Goal: Task Accomplishment & Management: Manage account settings

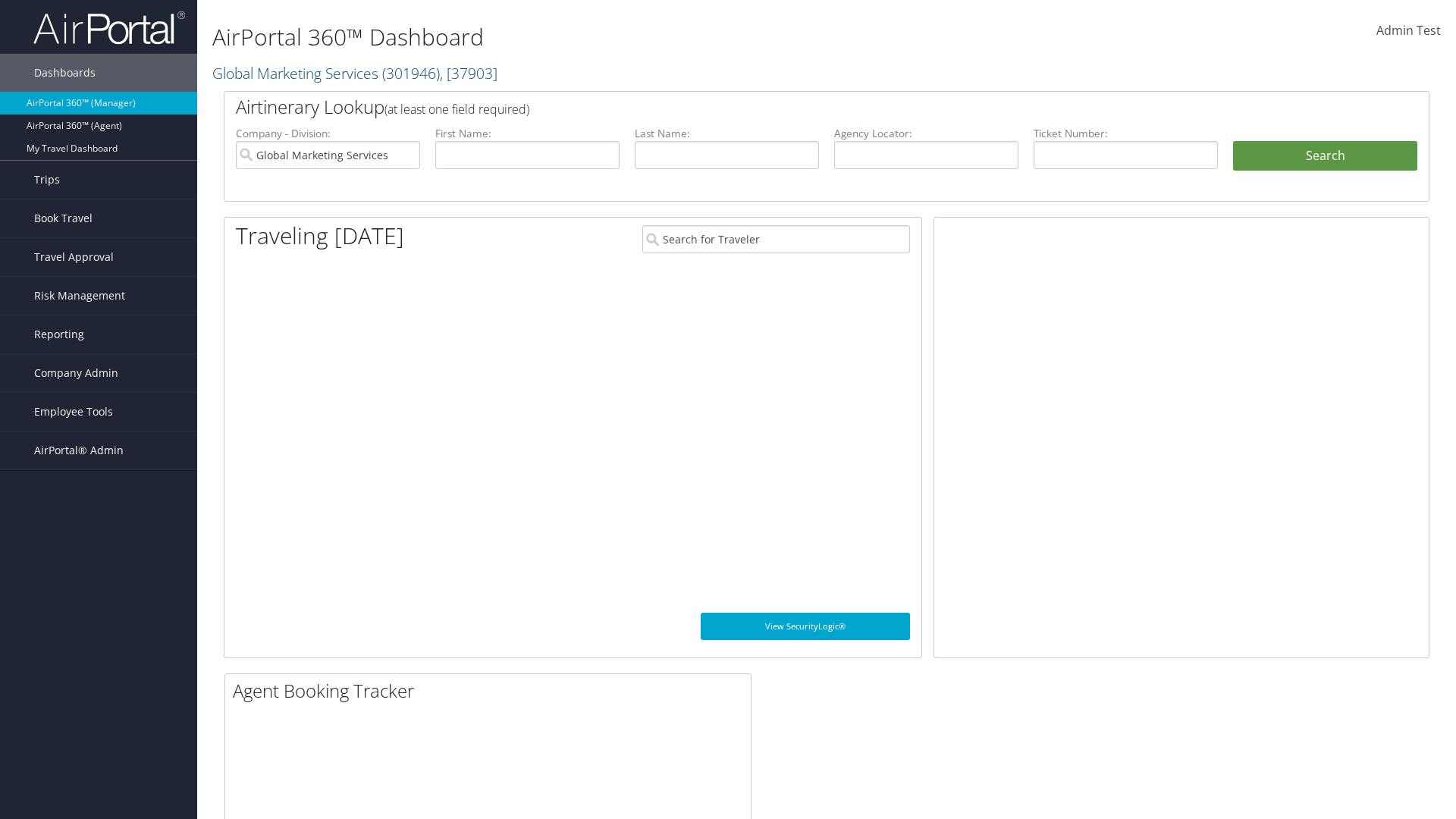
click at [98, 373] on span "Company Admin" at bounding box center [76, 373] width 84 height 38
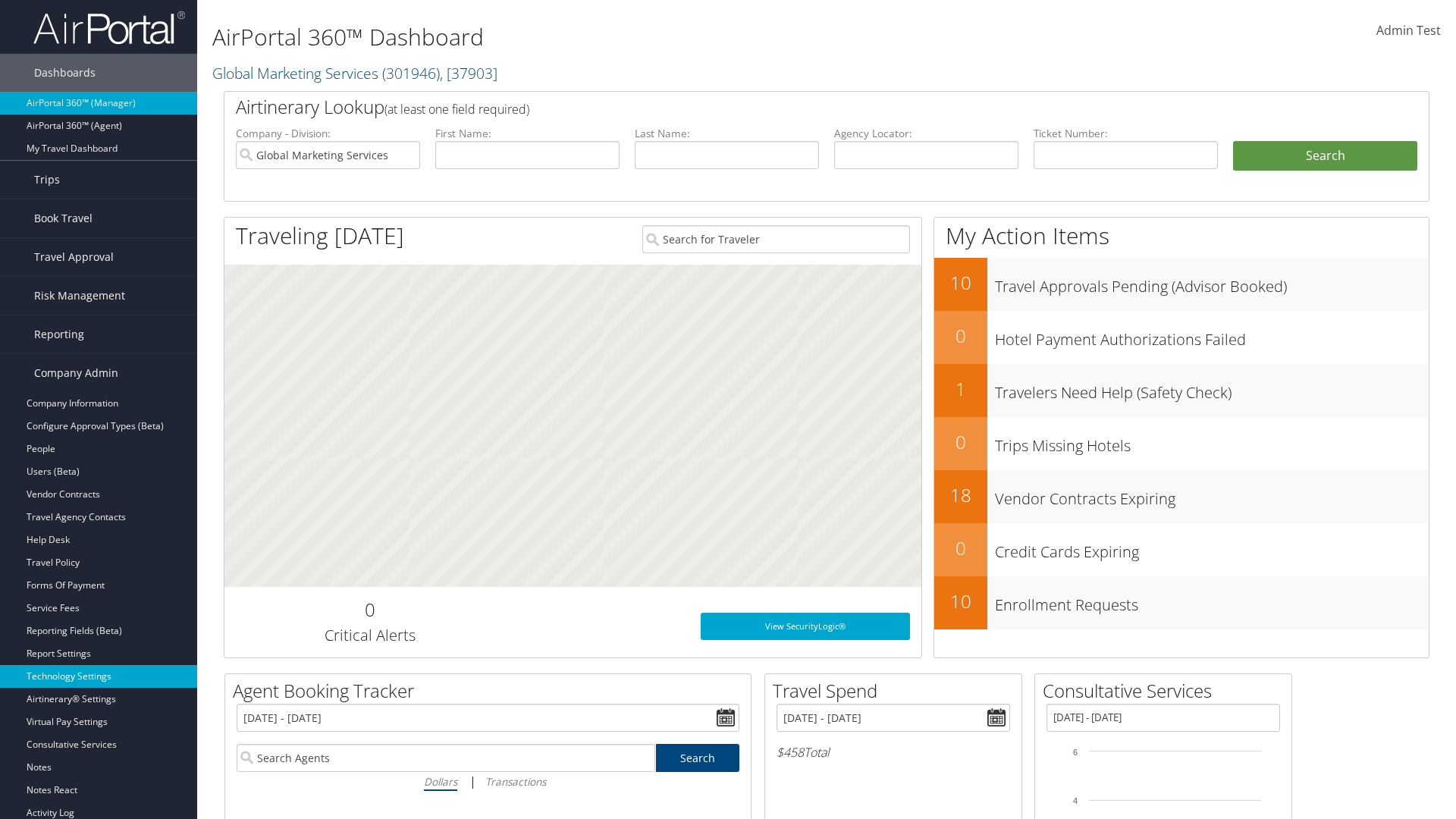
click at [98, 676] on link "Technology Settings" at bounding box center [98, 677] width 198 height 23
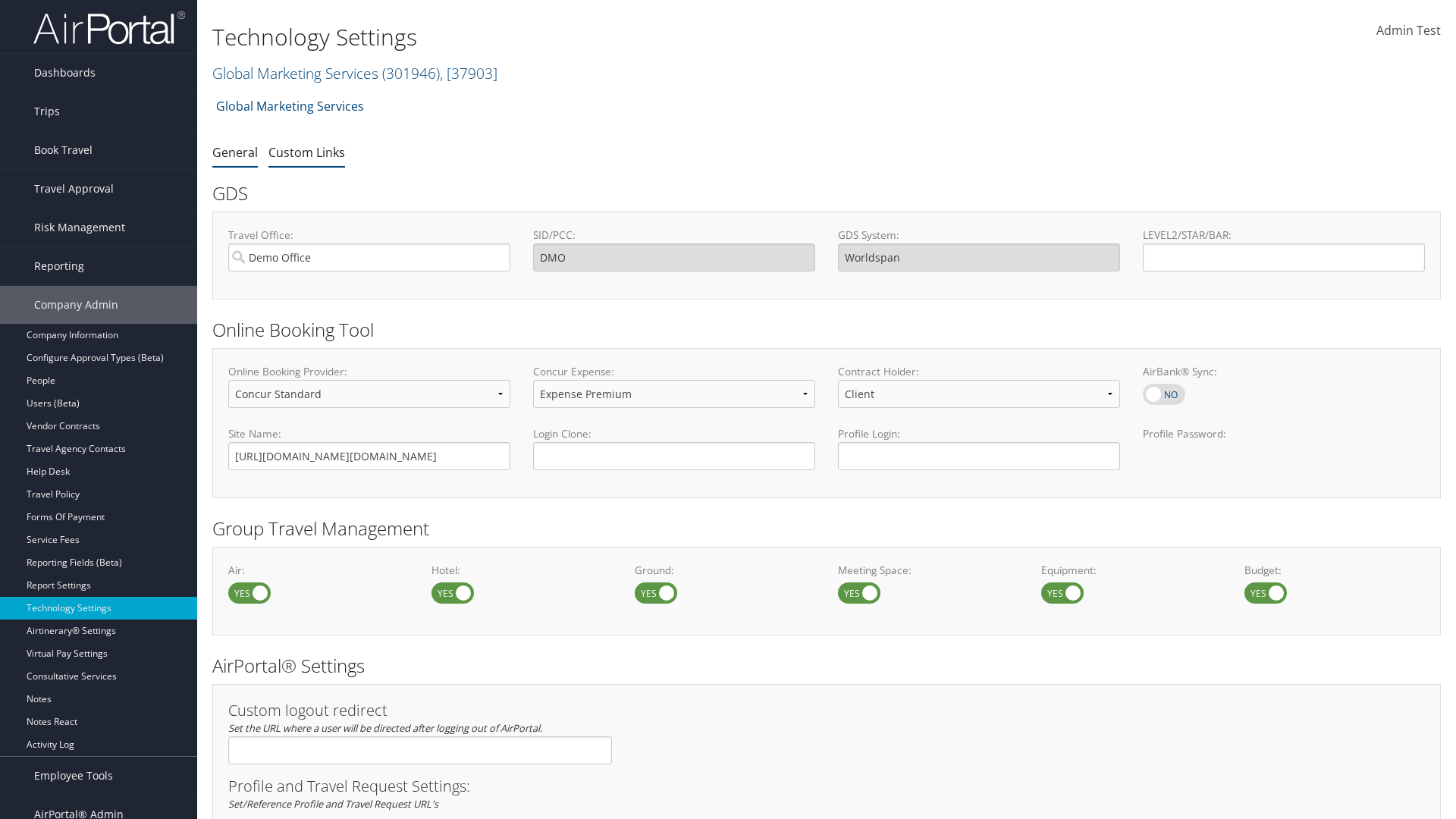
click at [307, 152] on link "Custom Links" at bounding box center [307, 152] width 76 height 17
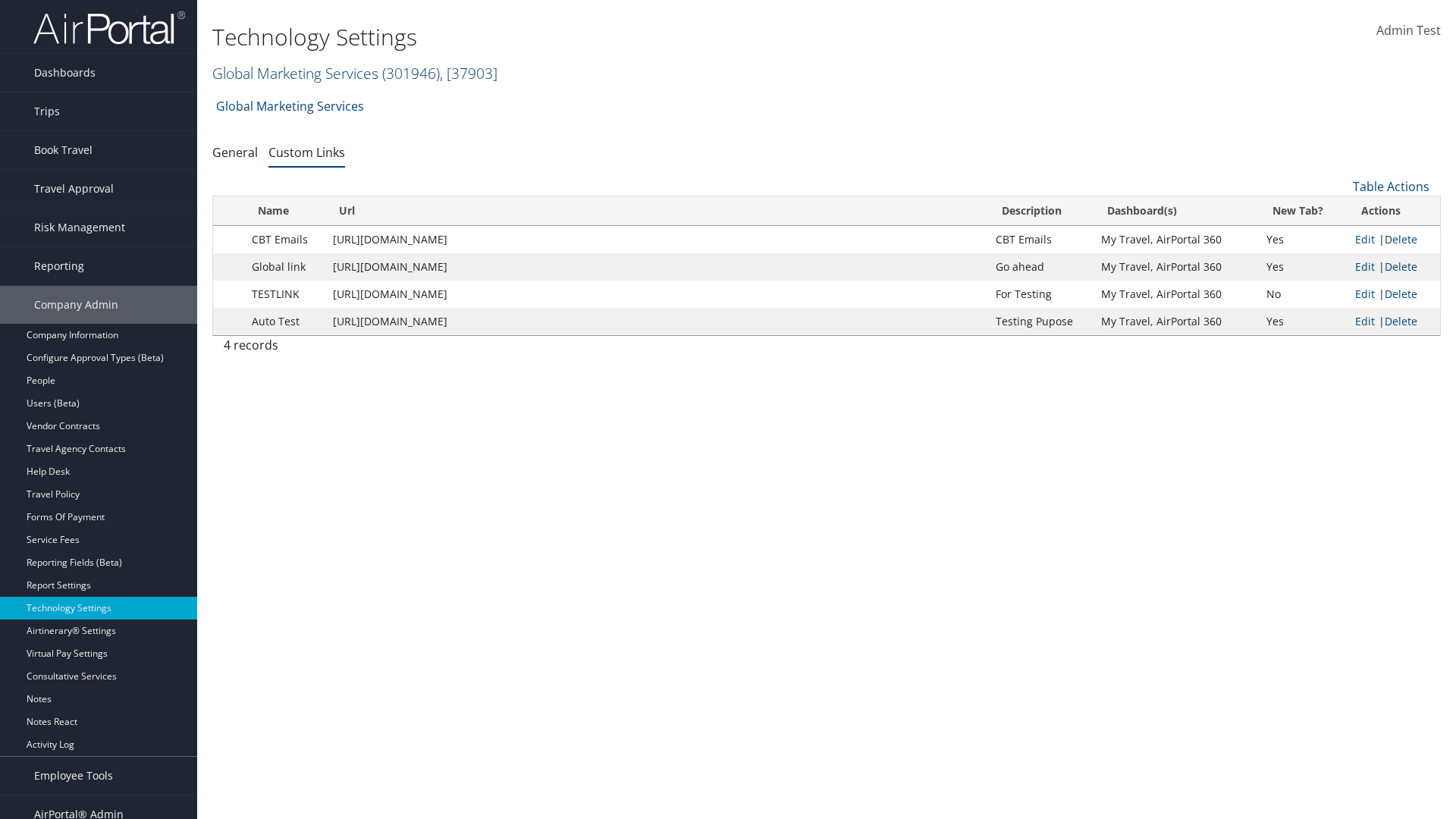
click at [293, 73] on link "Global Marketing Services ( 301946 ) , [ 37903 ]" at bounding box center [355, 73] width 285 height 20
click at [0, 0] on input "search" at bounding box center [0, 0] width 0 height 0
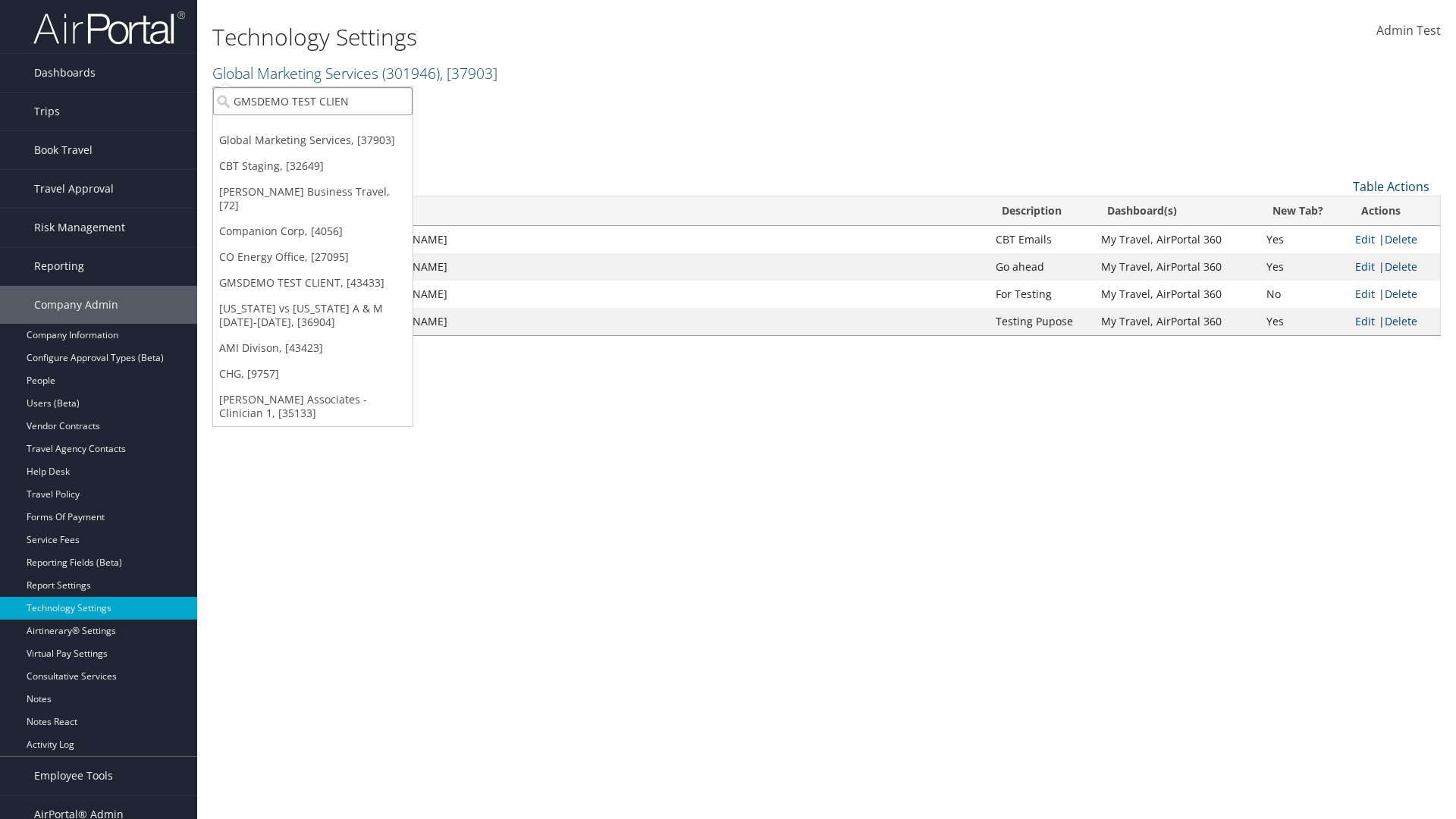
type input "GMSDEMO TEST CLIENT"
click at [354, 129] on div "GMSDEMO TEST CLIENT (GMSDEMOCHILDR), [43433]" at bounding box center [354, 129] width 300 height 13
